Goal: Information Seeking & Learning: Check status

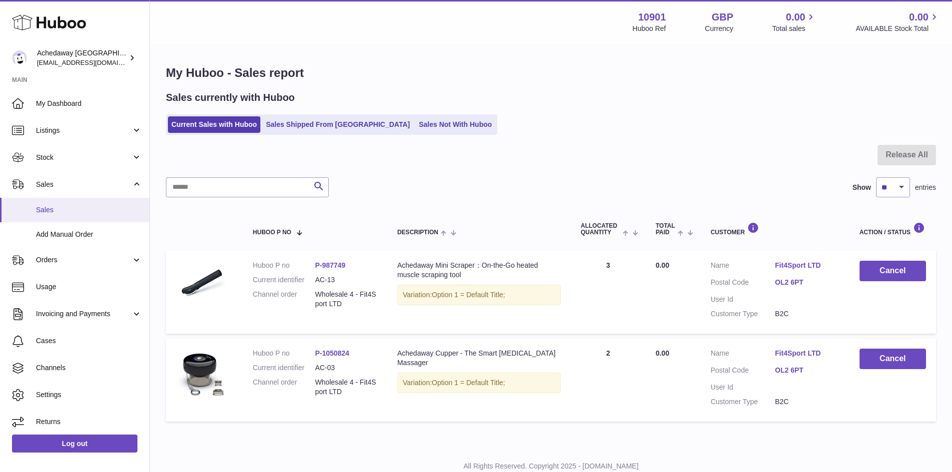
click at [93, 214] on span "Sales" at bounding box center [89, 209] width 106 height 9
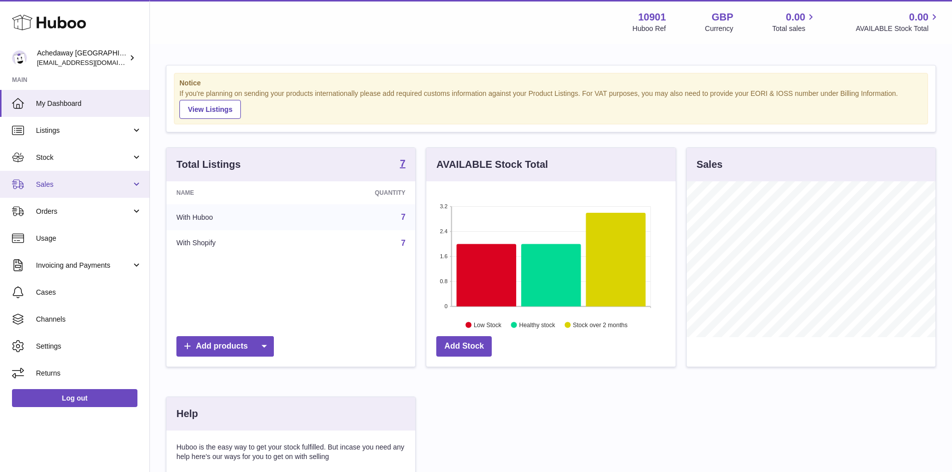
click at [80, 176] on link "Sales" at bounding box center [74, 184] width 149 height 27
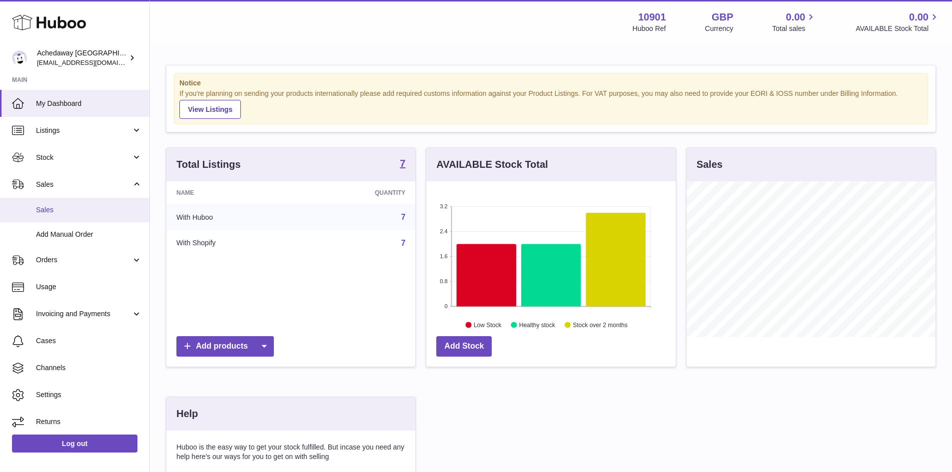
click at [87, 207] on span "Sales" at bounding box center [89, 209] width 106 height 9
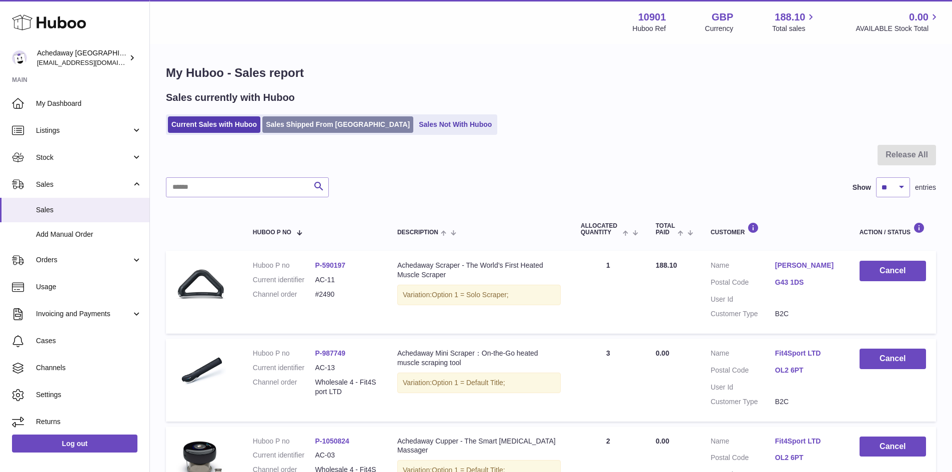
click at [291, 119] on link "Sales Shipped From [GEOGRAPHIC_DATA]" at bounding box center [337, 124] width 151 height 16
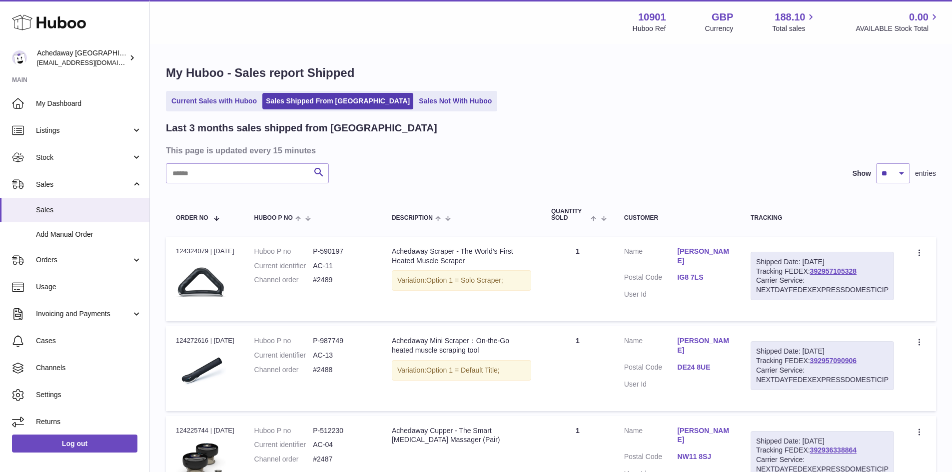
click at [243, 122] on h2 "Last 3 months sales shipped from Huboo" at bounding box center [301, 127] width 271 height 13
click at [241, 104] on link "Current Sales with Huboo" at bounding box center [214, 101] width 92 height 16
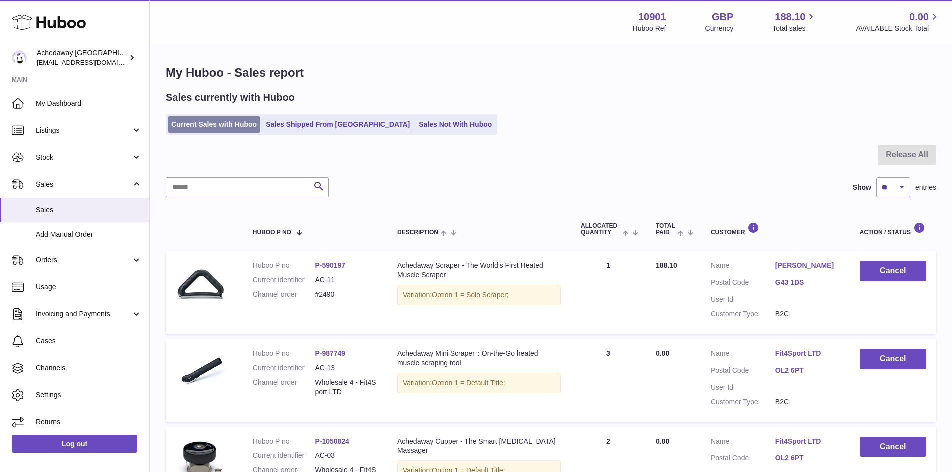
click at [202, 120] on link "Current Sales with Huboo" at bounding box center [214, 124] width 92 height 16
click at [95, 212] on span "Sales" at bounding box center [89, 209] width 106 height 9
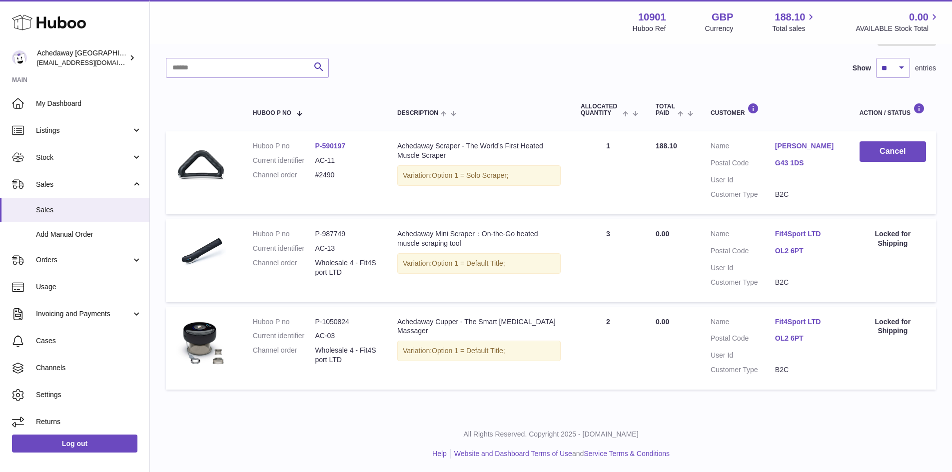
scroll to position [121, 0]
click at [90, 212] on span "Sales" at bounding box center [89, 209] width 106 height 9
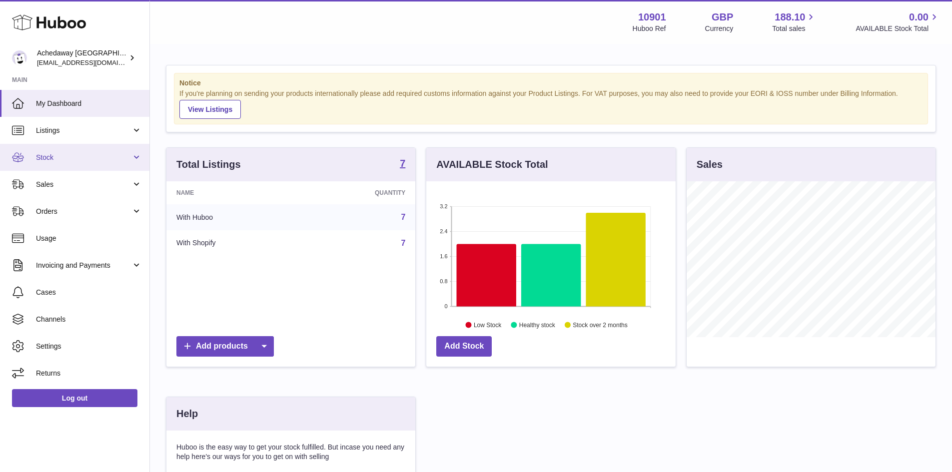
scroll to position [156, 249]
click at [91, 175] on link "Sales" at bounding box center [74, 184] width 149 height 27
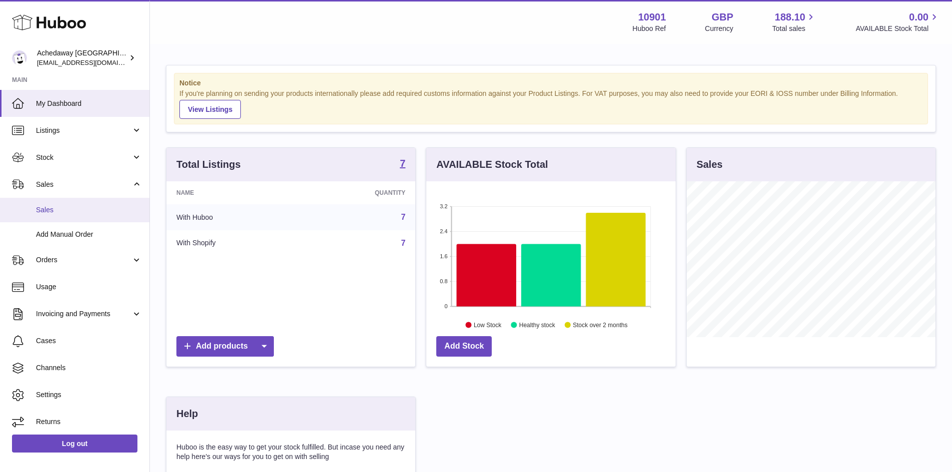
click at [85, 210] on span "Sales" at bounding box center [89, 209] width 106 height 9
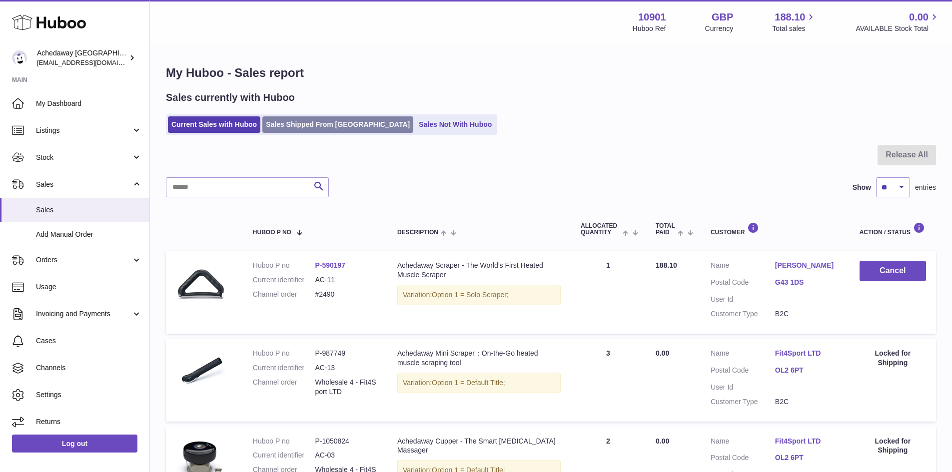
click at [325, 126] on link "Sales Shipped From [GEOGRAPHIC_DATA]" at bounding box center [337, 124] width 151 height 16
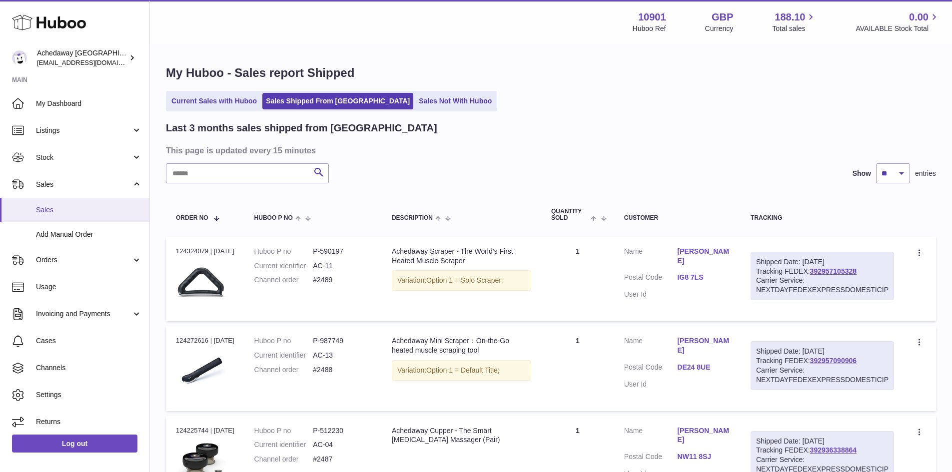
click at [74, 205] on span "Sales" at bounding box center [89, 209] width 106 height 9
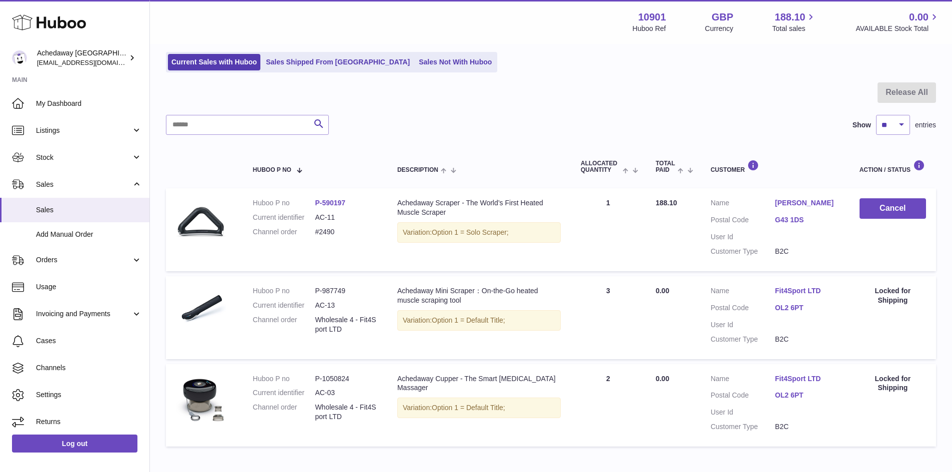
scroll to position [121, 0]
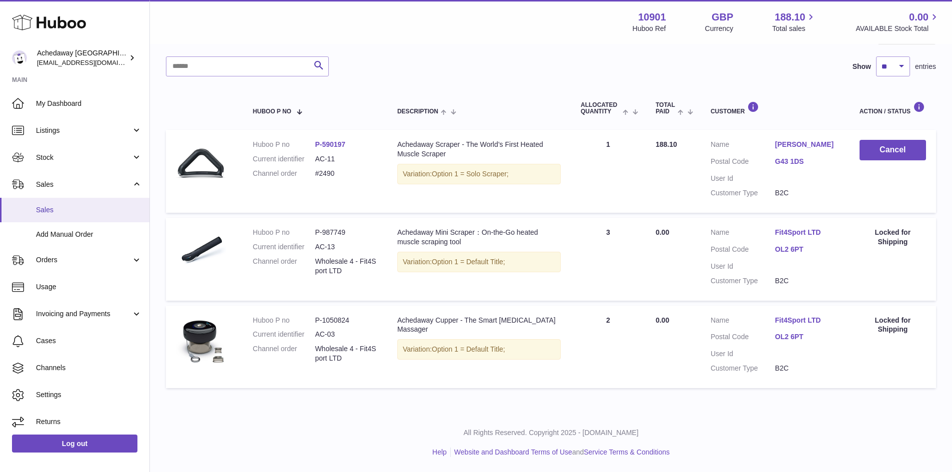
click at [71, 212] on span "Sales" at bounding box center [89, 209] width 106 height 9
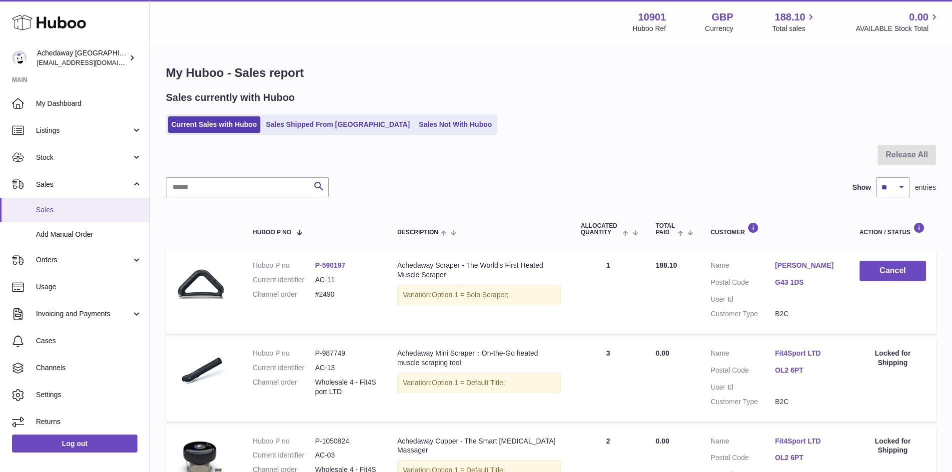
click at [100, 213] on span "Sales" at bounding box center [89, 209] width 106 height 9
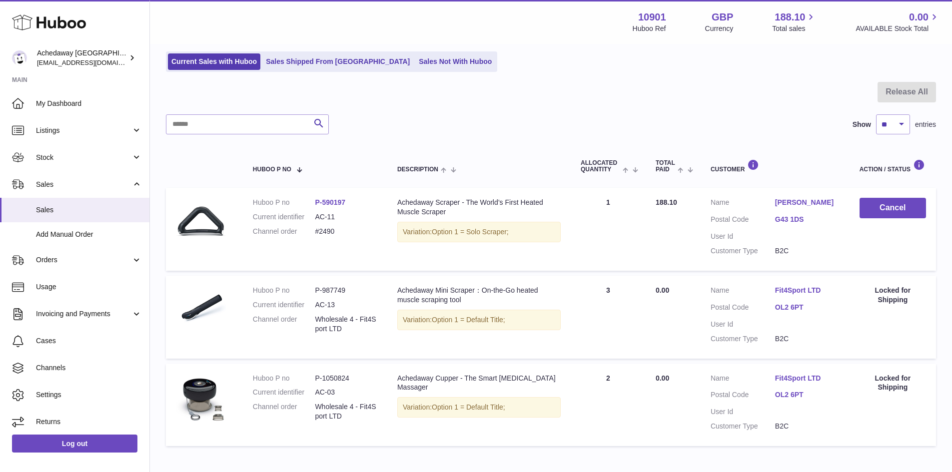
scroll to position [121, 0]
